Goal: Transaction & Acquisition: Purchase product/service

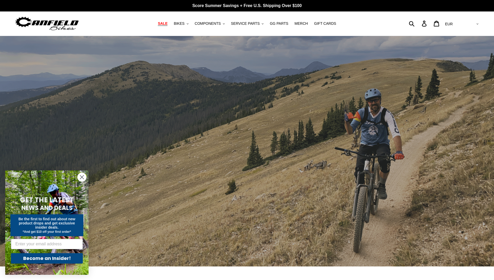
click at [168, 26] on span "SALE" at bounding box center [163, 23] width 10 height 4
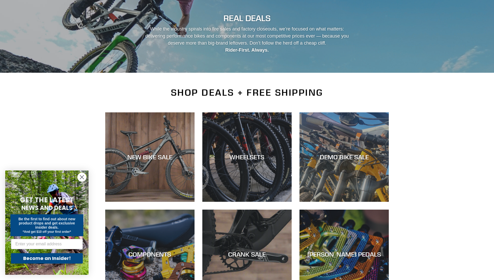
scroll to position [156, 0]
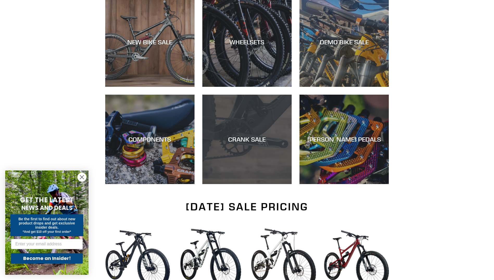
click at [263, 136] on div "CRANK SALE" at bounding box center [246, 139] width 89 height 8
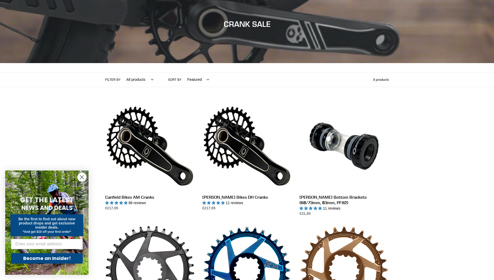
scroll to position [104, 0]
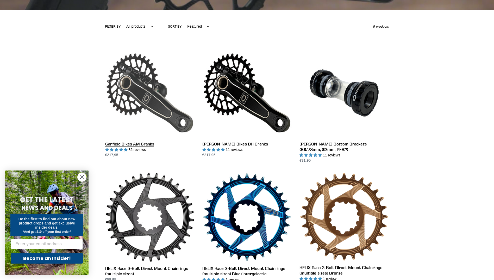
click at [155, 89] on link "Canfield Bikes AM Cranks" at bounding box center [149, 103] width 89 height 110
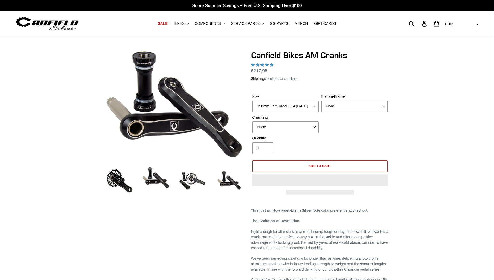
select select "highest-rating"
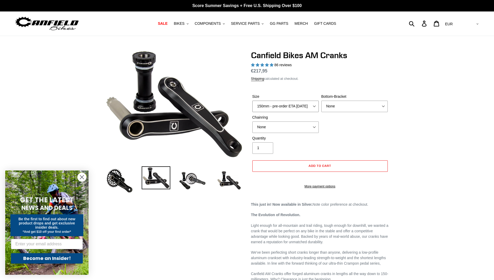
click at [312, 107] on select "150mm - pre-order ETA 9/30/25 155mm - pre-order ETA 9/30/25 160mm - pre-order E…" at bounding box center [285, 106] width 66 height 11
click at [440, 129] on div "Previous slide" at bounding box center [247, 274] width 494 height 449
click at [487, 104] on div "Previous slide" at bounding box center [247, 274] width 494 height 449
click at [428, 182] on div "Previous slide" at bounding box center [247, 274] width 494 height 449
